Goal: Task Accomplishment & Management: Manage account settings

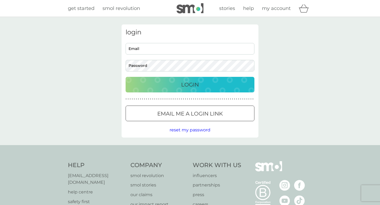
click at [143, 50] on input "Email" at bounding box center [189, 49] width 129 height 12
click at [248, 48] on input "Email" at bounding box center [189, 49] width 129 height 12
type input "rutheconway@gmail.com"
click at [209, 89] on button "Login" at bounding box center [189, 85] width 129 height 16
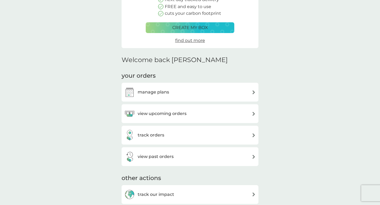
scroll to position [89, 0]
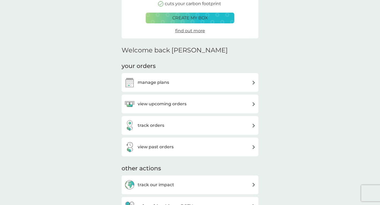
click at [205, 84] on div "manage plans" at bounding box center [189, 82] width 131 height 11
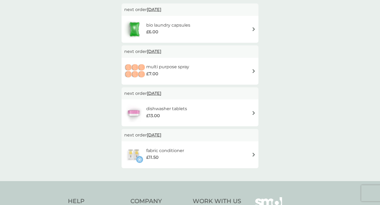
scroll to position [104, 0]
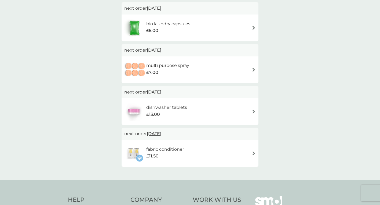
click at [252, 70] on img at bounding box center [253, 70] width 4 height 4
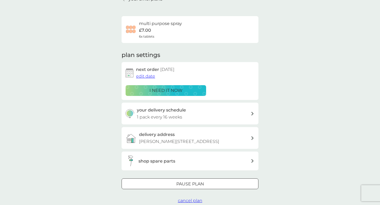
scroll to position [36, 0]
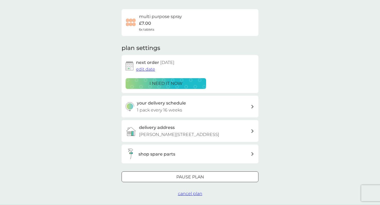
click at [193, 107] on div "your delivery schedule 1 pack every 16 weeks" at bounding box center [194, 106] width 114 height 14
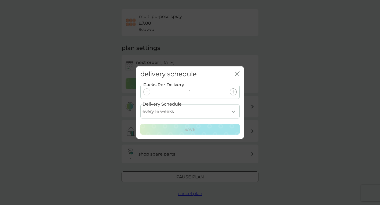
select select "245"
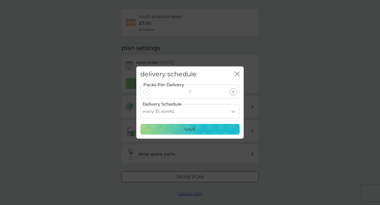
click at [211, 130] on div "Save" at bounding box center [190, 129] width 92 height 7
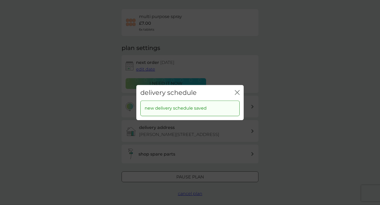
click at [238, 94] on icon "close" at bounding box center [237, 92] width 5 height 5
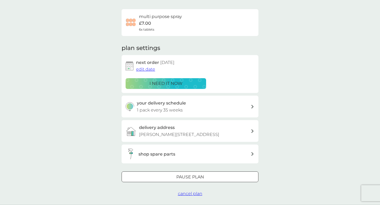
click at [145, 69] on span "edit date" at bounding box center [145, 68] width 19 height 5
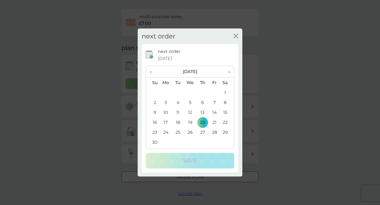
click at [228, 73] on span "›" at bounding box center [226, 71] width 5 height 11
click at [166, 103] on td "2" at bounding box center [165, 102] width 12 height 10
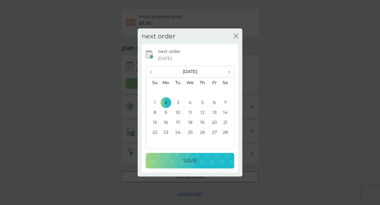
click at [196, 159] on p "Save" at bounding box center [190, 160] width 14 height 9
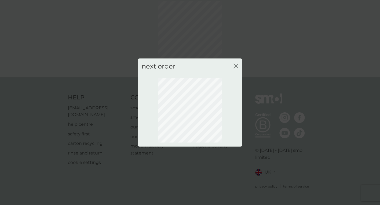
scroll to position [20, 0]
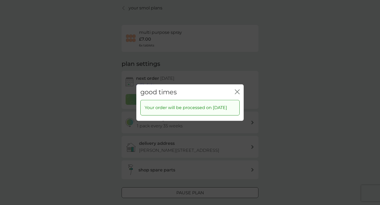
click at [234, 89] on div "good times close" at bounding box center [189, 92] width 107 height 16
click at [236, 91] on button "close" at bounding box center [237, 92] width 5 height 6
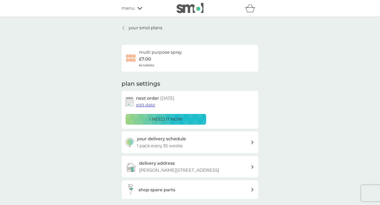
scroll to position [0, 0]
click at [146, 28] on p "your smol plans" at bounding box center [145, 27] width 34 height 7
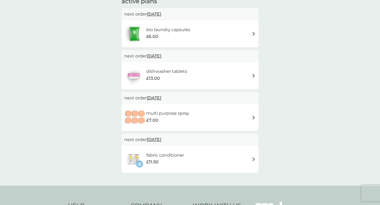
scroll to position [101, 0]
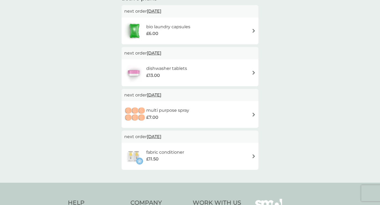
click at [250, 74] on div "dishwasher tablets £13.00" at bounding box center [189, 72] width 131 height 19
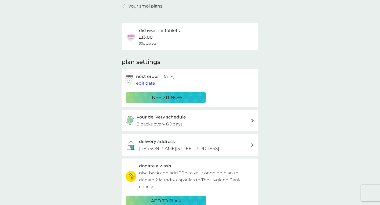
scroll to position [46, 0]
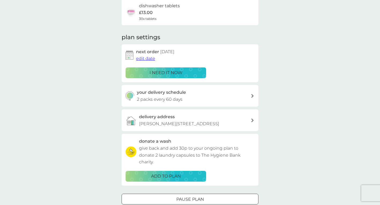
click at [203, 101] on div "your delivery schedule 2 packs every 60 days" at bounding box center [189, 96] width 137 height 22
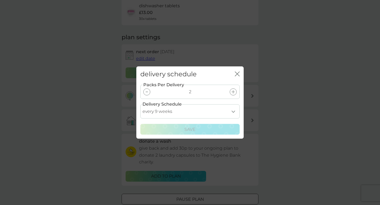
select select "119"
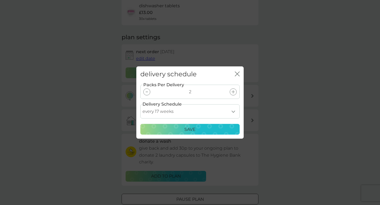
click at [196, 130] on div "Save" at bounding box center [190, 129] width 92 height 7
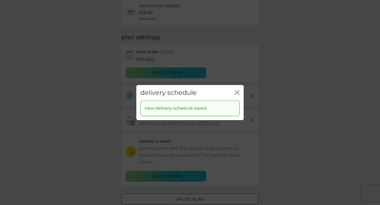
click at [240, 92] on div "delivery schedule close" at bounding box center [189, 93] width 107 height 16
click at [237, 90] on icon "close" at bounding box center [237, 92] width 5 height 5
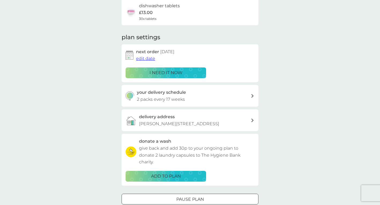
click at [151, 58] on span "edit date" at bounding box center [145, 58] width 19 height 5
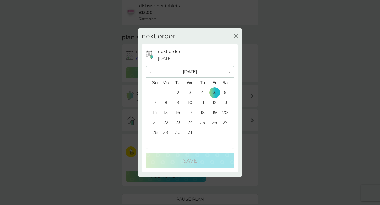
click at [227, 73] on span "›" at bounding box center [226, 71] width 5 height 11
click at [158, 101] on td "1" at bounding box center [153, 102] width 14 height 10
click at [153, 71] on span "‹" at bounding box center [153, 71] width 6 height 11
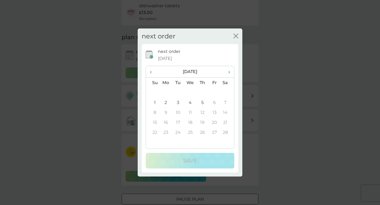
click at [165, 104] on td "2" at bounding box center [165, 102] width 12 height 10
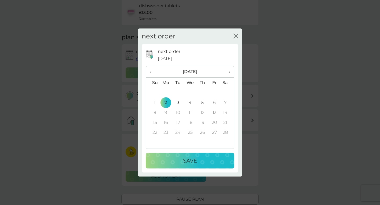
click at [174, 159] on div "Save" at bounding box center [190, 160] width 78 height 9
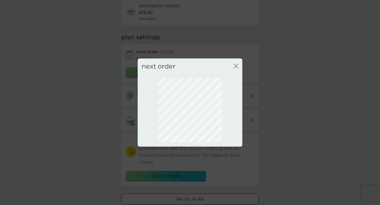
scroll to position [20, 0]
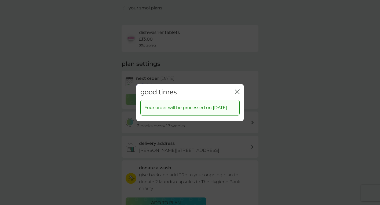
click at [236, 89] on icon "close" at bounding box center [237, 91] width 5 height 5
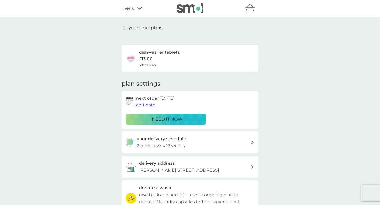
scroll to position [0, 0]
click at [135, 28] on p "your smol plans" at bounding box center [145, 27] width 34 height 7
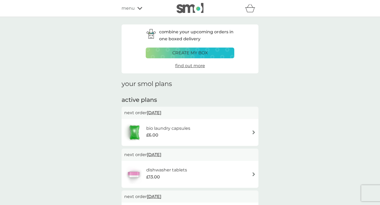
click at [188, 125] on h6 "bio laundry capsules" at bounding box center [168, 128] width 44 height 7
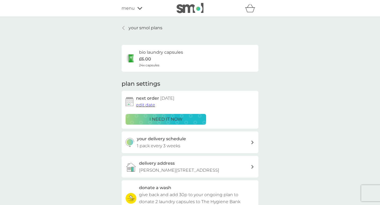
click at [150, 105] on span "edit date" at bounding box center [145, 104] width 19 height 5
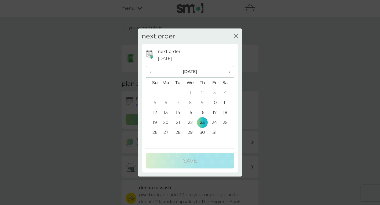
click at [229, 69] on span "›" at bounding box center [226, 71] width 5 height 11
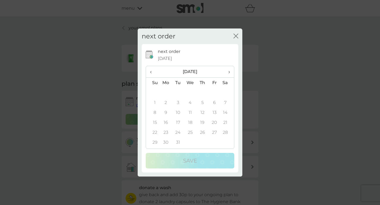
click at [151, 72] on span "‹" at bounding box center [153, 71] width 6 height 11
click at [167, 103] on td "2" at bounding box center [165, 102] width 12 height 10
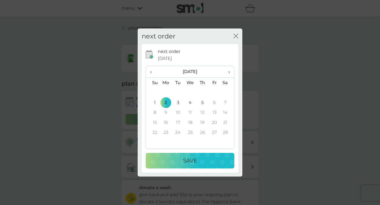
click at [198, 161] on div "Save" at bounding box center [190, 160] width 78 height 9
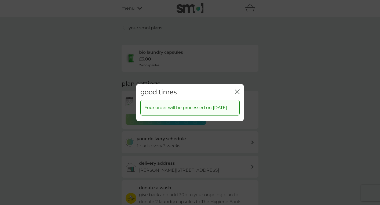
click at [240, 87] on div "good times close" at bounding box center [189, 92] width 107 height 16
click at [235, 89] on icon "close" at bounding box center [237, 91] width 5 height 5
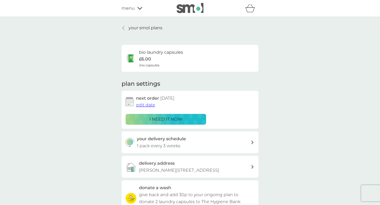
click at [130, 26] on p "your smol plans" at bounding box center [145, 27] width 34 height 7
